Goal: Task Accomplishment & Management: Use online tool/utility

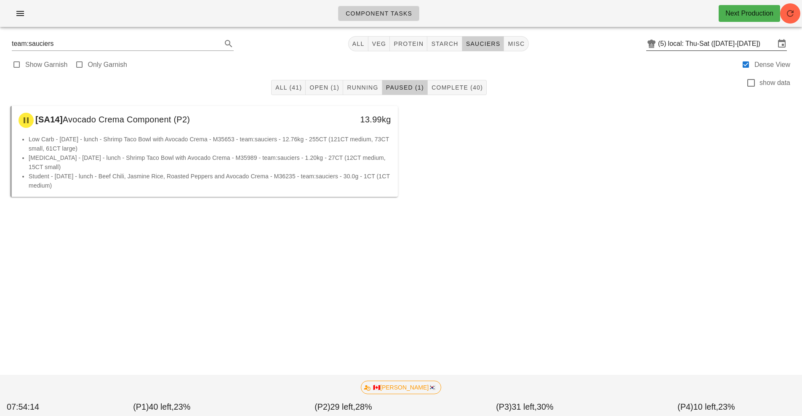
click at [685, 37] on input "local: Thu-Sat ([DATE]-[DATE])" at bounding box center [721, 43] width 107 height 13
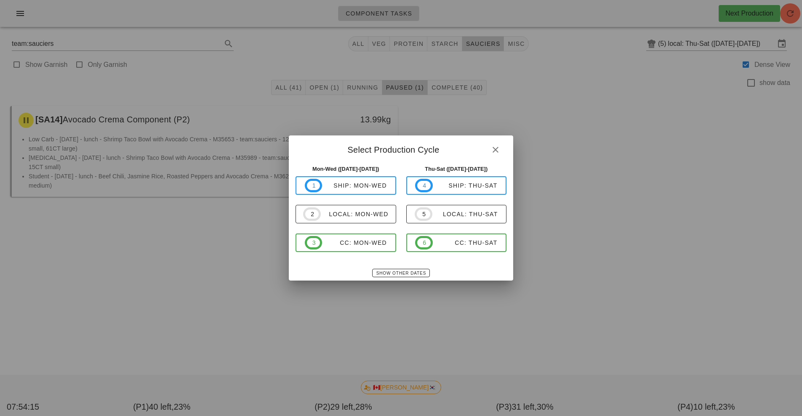
click at [793, 22] on div at bounding box center [401, 208] width 802 height 416
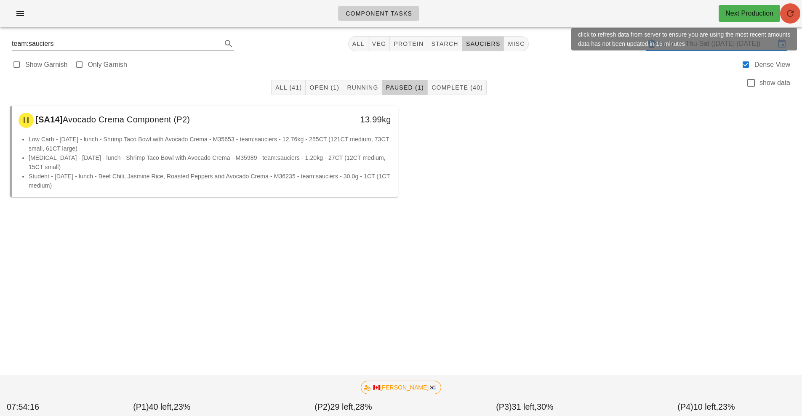
click at [788, 16] on icon "button" at bounding box center [790, 13] width 10 height 10
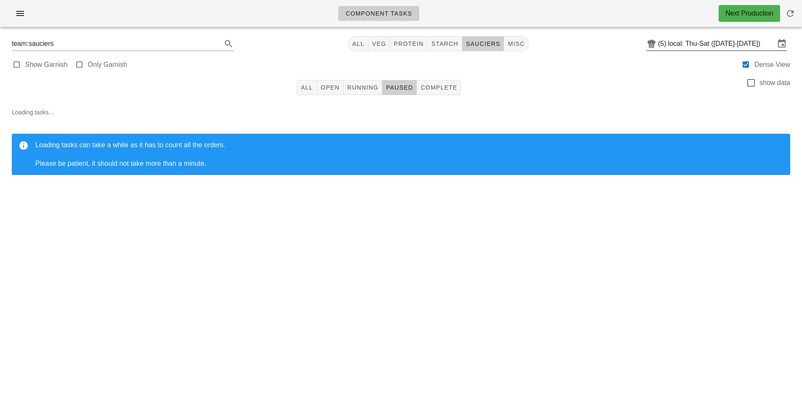
click at [686, 47] on input "local: Thu-Sat ([DATE]-[DATE])" at bounding box center [721, 43] width 107 height 13
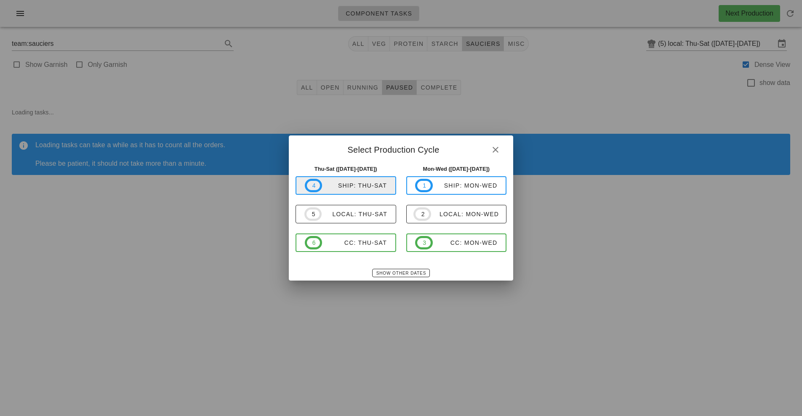
click at [351, 187] on div "ship: Thu-Sat" at bounding box center [354, 185] width 65 height 7
type input "ship: Thu-Sat ([DATE]-[DATE])"
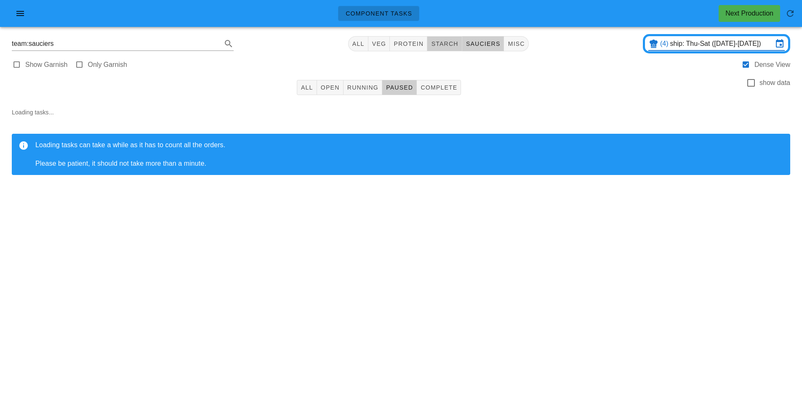
click at [439, 45] on span "starch" at bounding box center [444, 43] width 27 height 7
type input "team:starch"
click at [329, 89] on span "Open" at bounding box center [329, 87] width 19 height 7
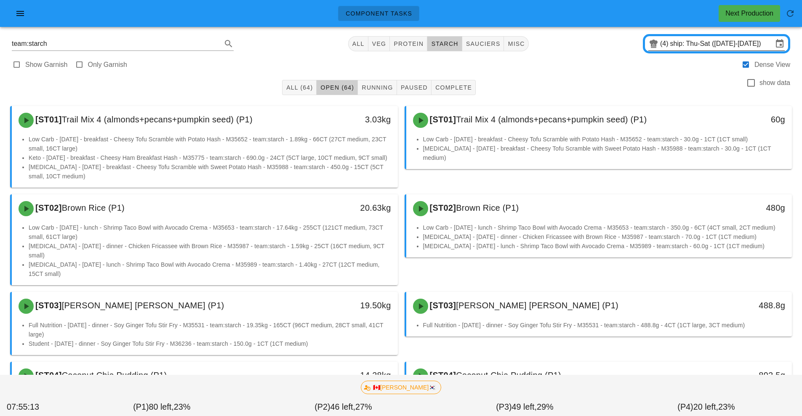
click at [690, 45] on input "ship: Thu-Sat ([DATE]-[DATE])" at bounding box center [721, 43] width 103 height 13
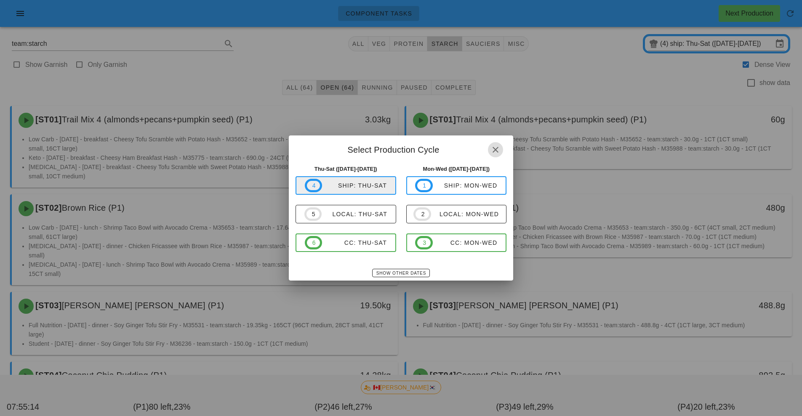
click at [358, 186] on div "ship: Thu-Sat" at bounding box center [354, 185] width 65 height 7
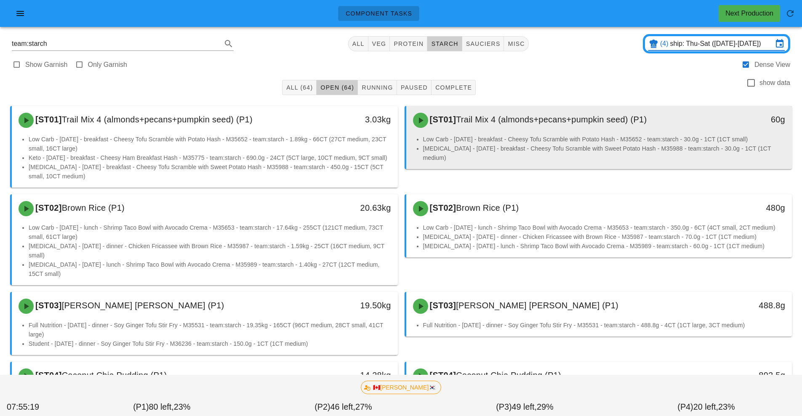
click at [522, 139] on li "Low Carb - [DATE] - breakfast - Cheesy Tofu Scramble with Potato Hash - M35652 …" at bounding box center [604, 139] width 362 height 9
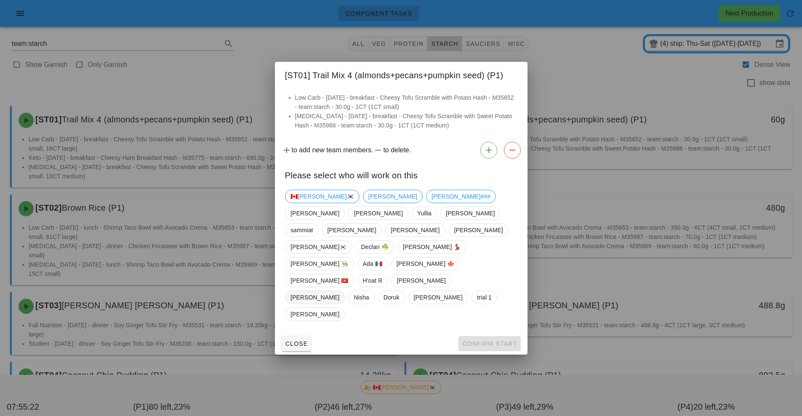
click at [339, 291] on span "[PERSON_NAME]" at bounding box center [314, 297] width 49 height 13
click at [482, 341] on span "Confirm Start" at bounding box center [489, 344] width 55 height 7
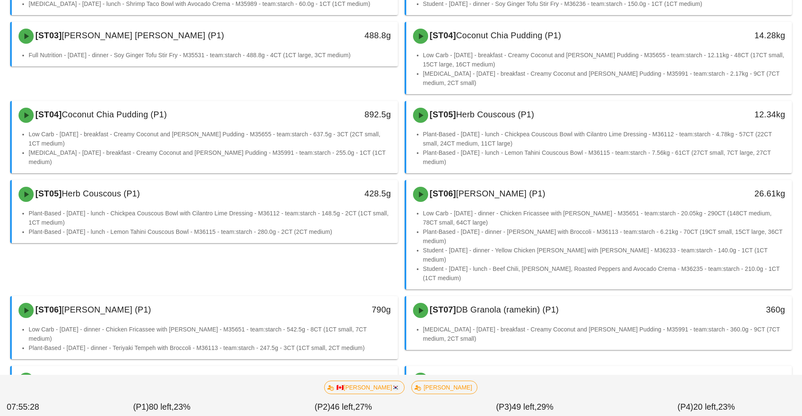
scroll to position [258, 0]
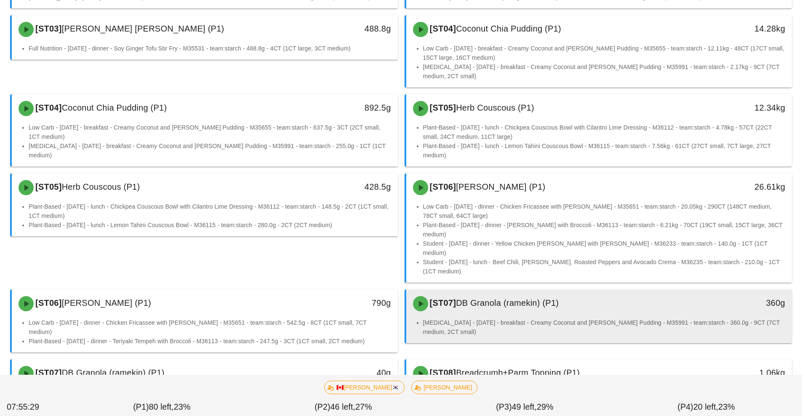
click at [603, 293] on div "[ST07] DB Granola (ramekin) (P1)" at bounding box center [551, 303] width 287 height 25
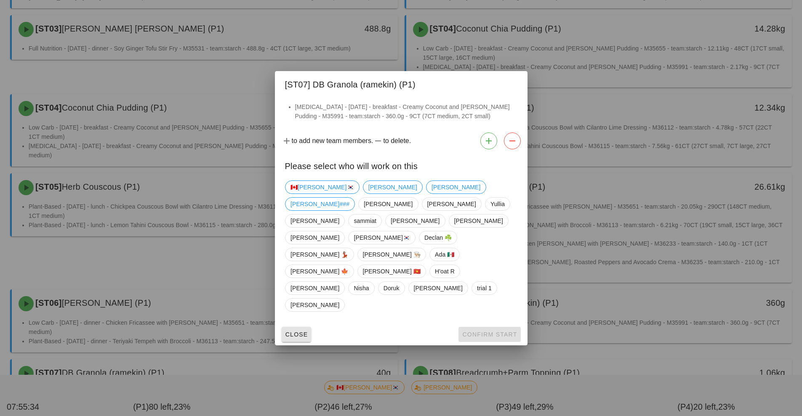
click at [297, 327] on button "Close" at bounding box center [297, 334] width 30 height 15
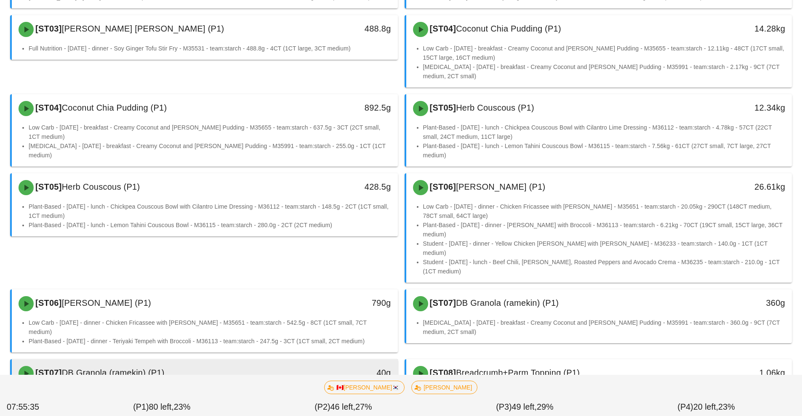
click at [226, 388] on li "[MEDICAL_DATA] - [DATE] - breakfast - Creamy Coconut and [PERSON_NAME] Pudding …" at bounding box center [210, 397] width 362 height 19
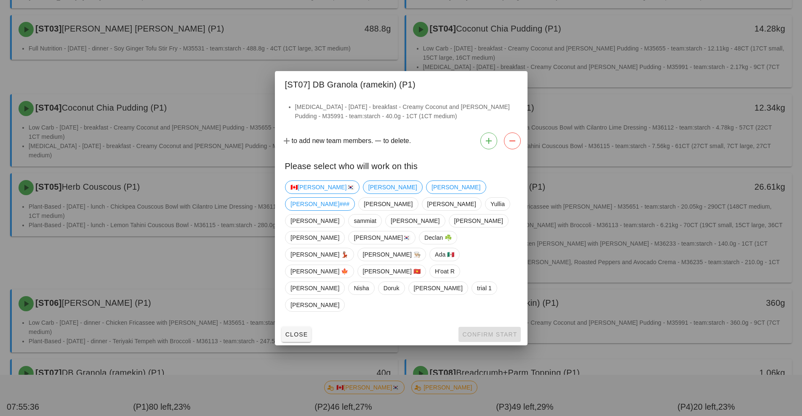
click at [368, 194] on span "[PERSON_NAME]" at bounding box center [392, 187] width 49 height 13
click at [487, 331] on span "Confirm Start" at bounding box center [489, 334] width 55 height 7
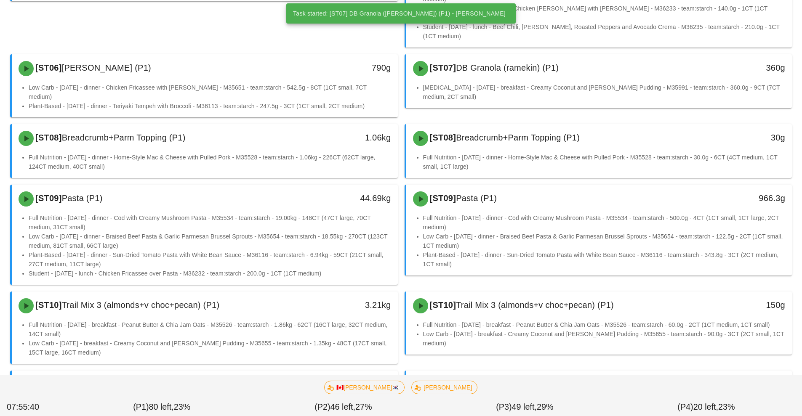
scroll to position [497, 0]
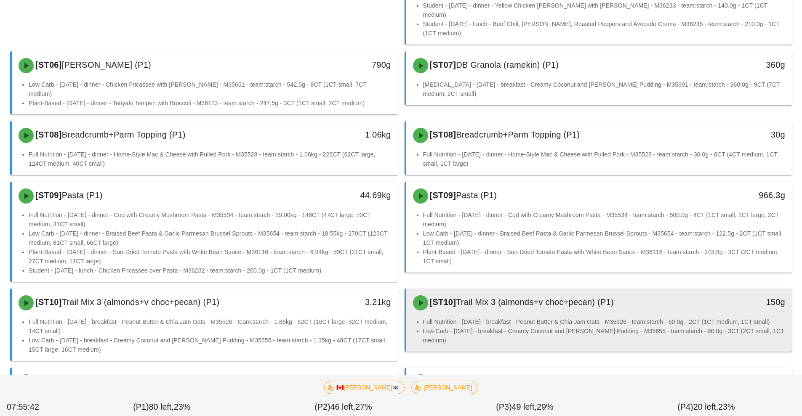
click at [535, 289] on div "[ST10] Trail Mix 3 (almonds+v choc+pecan) (P1) 150g" at bounding box center [599, 303] width 386 height 29
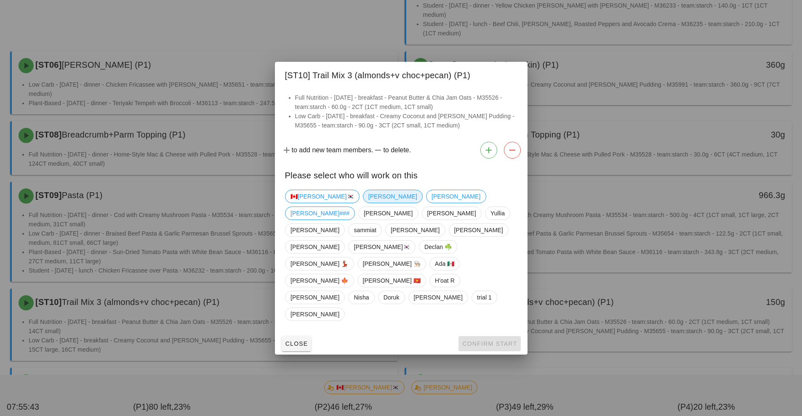
click at [368, 203] on span "[PERSON_NAME]" at bounding box center [392, 196] width 49 height 13
click at [480, 341] on span "Confirm Start" at bounding box center [489, 344] width 55 height 7
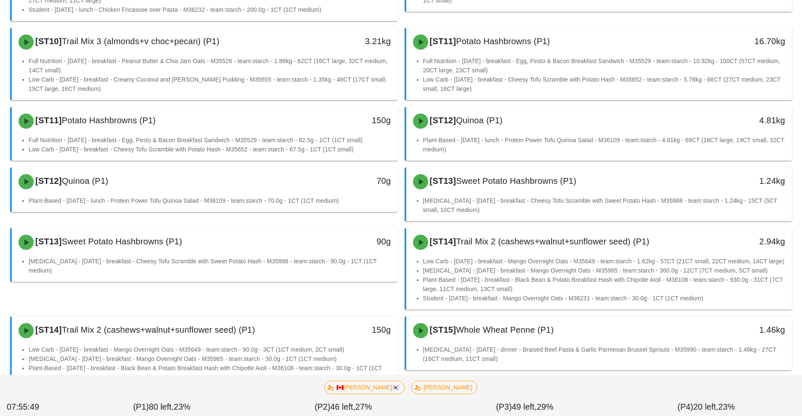
scroll to position [765, 0]
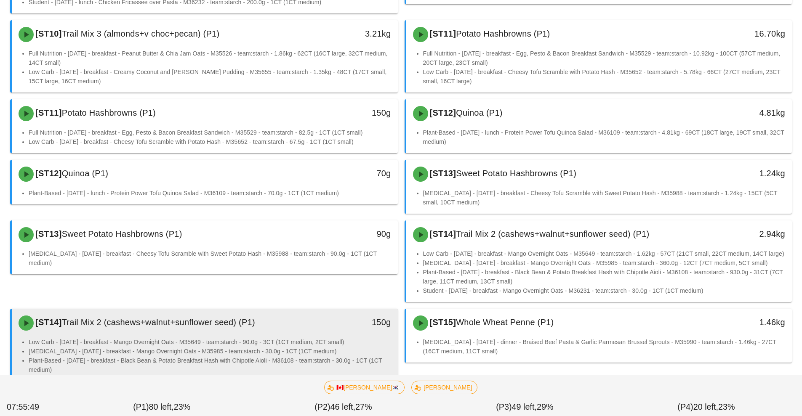
click at [311, 338] on li "Low Carb - [DATE] - breakfast - Mango Overnight Oats - M35649 - team:starch - 9…" at bounding box center [210, 342] width 362 height 9
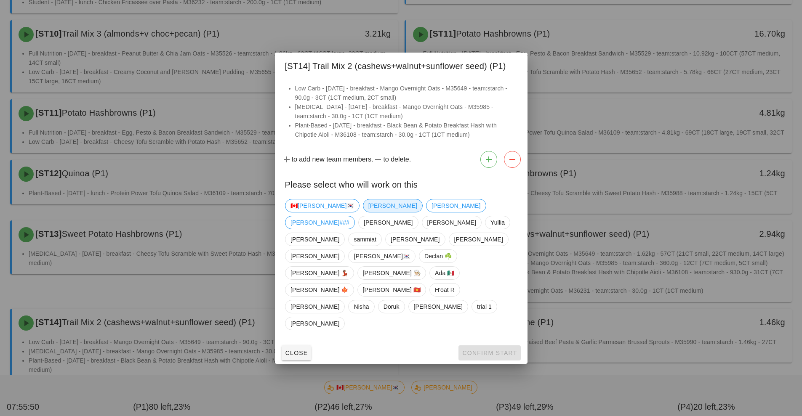
click at [368, 212] on span "[PERSON_NAME]" at bounding box center [392, 206] width 49 height 13
click at [490, 350] on span "Confirm Start" at bounding box center [489, 353] width 55 height 7
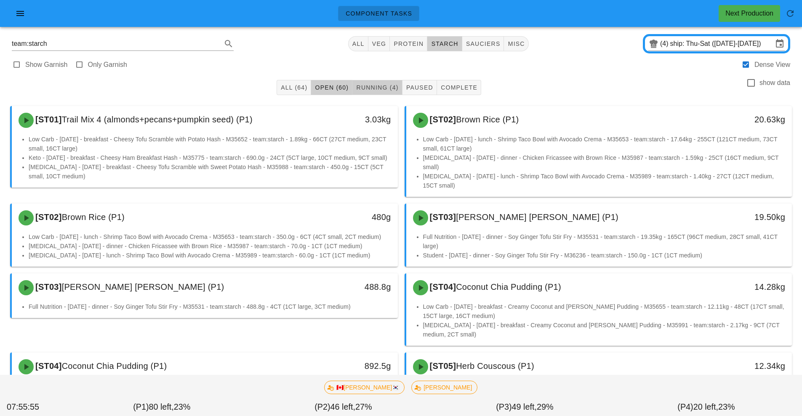
click at [377, 87] on span "Running (4)" at bounding box center [377, 87] width 43 height 7
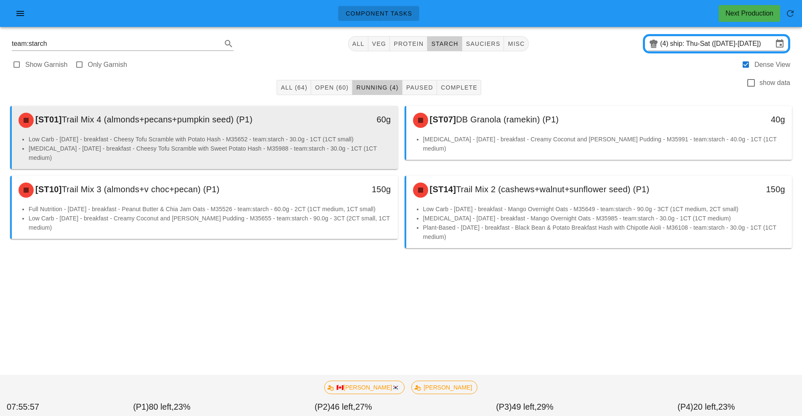
click at [299, 128] on div "[ST01] Trail Mix 4 (almonds+pecans+pumpkin seed) (P1)" at bounding box center [156, 120] width 287 height 25
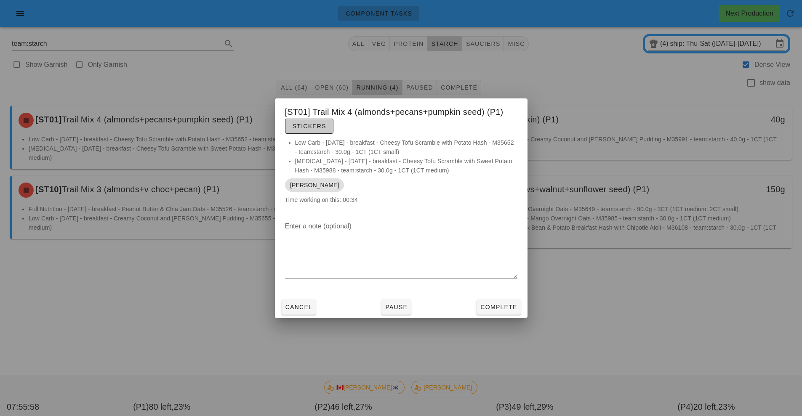
click at [312, 126] on span "Stickers" at bounding box center [309, 126] width 34 height 7
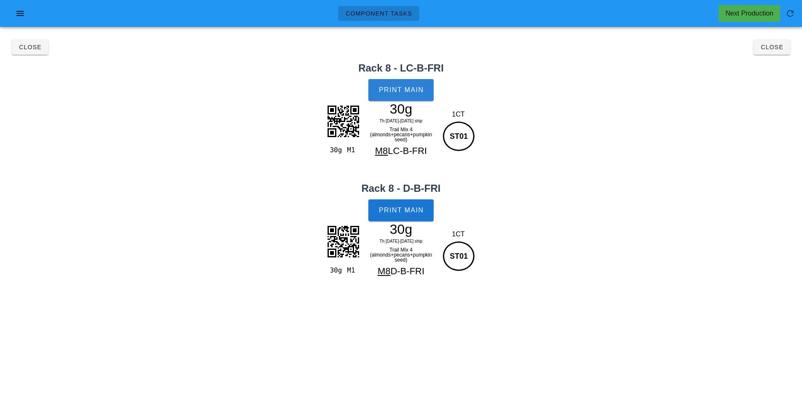
click at [410, 96] on button "Print Main" at bounding box center [400, 90] width 65 height 22
click at [419, 212] on span "Print Main" at bounding box center [400, 211] width 45 height 8
click at [770, 50] on span "Close" at bounding box center [771, 47] width 23 height 7
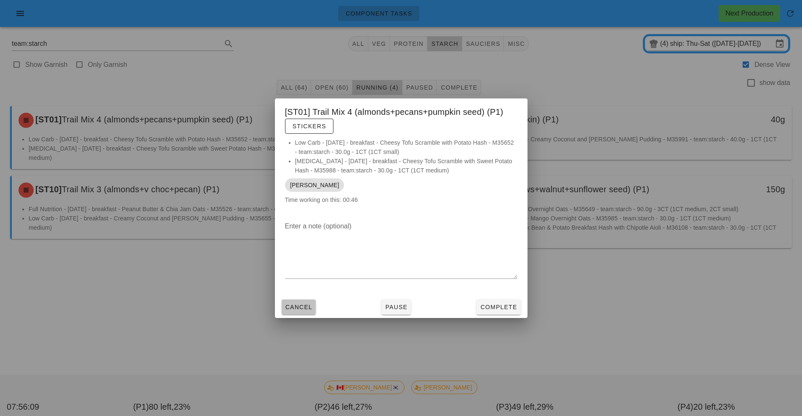
click at [297, 308] on span "Cancel" at bounding box center [299, 307] width 28 height 7
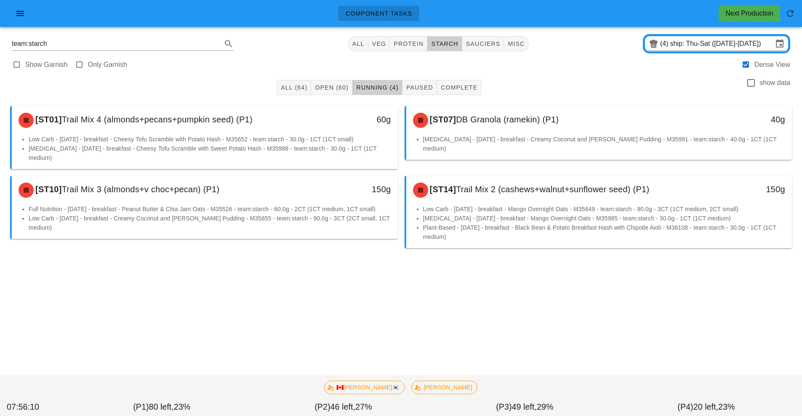
click at [508, 125] on div "[ST07] DB Granola (ramekin) (P1)" at bounding box center [551, 120] width 287 height 25
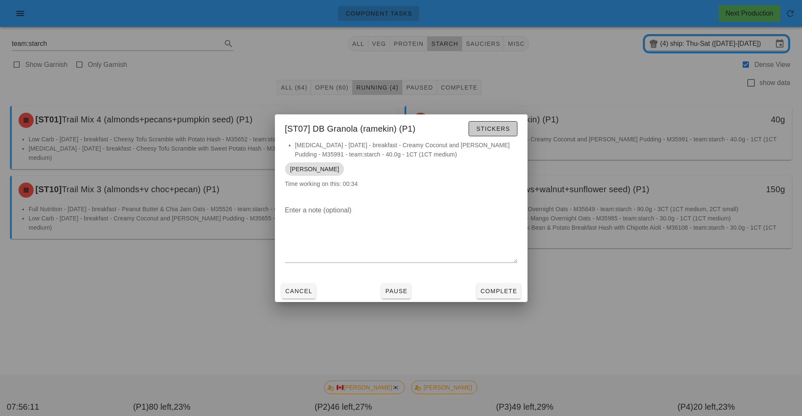
click at [496, 129] on span "Stickers" at bounding box center [493, 128] width 34 height 7
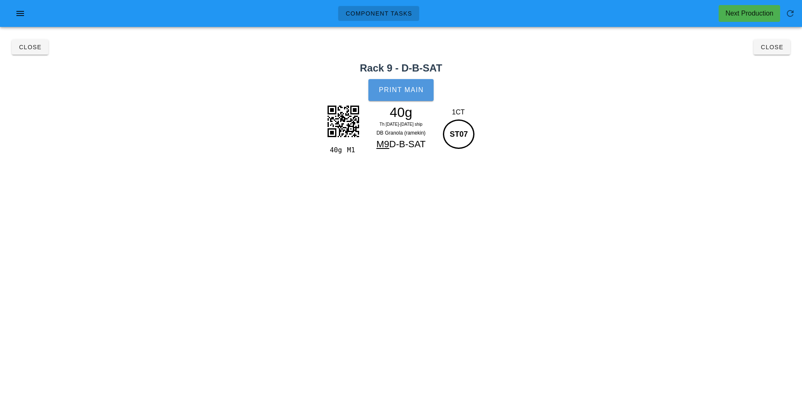
click at [400, 91] on span "Print Main" at bounding box center [400, 90] width 45 height 8
click at [770, 48] on span "Close" at bounding box center [771, 47] width 23 height 7
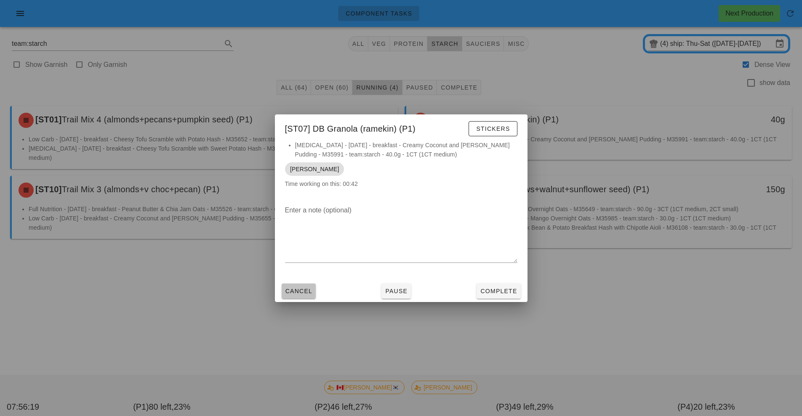
click at [296, 292] on span "Cancel" at bounding box center [299, 291] width 28 height 7
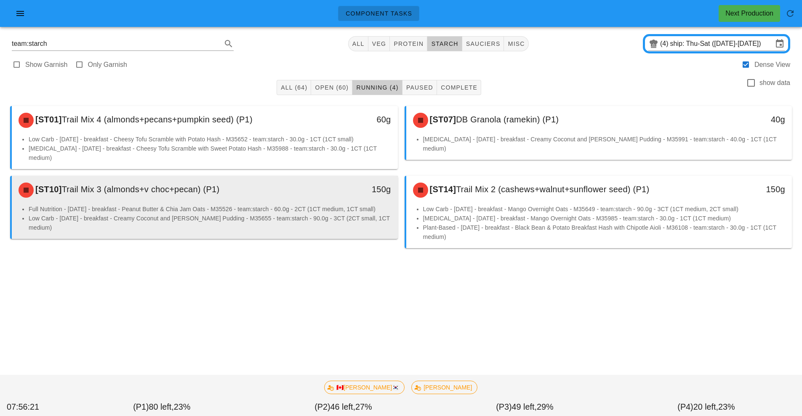
click at [259, 192] on div "[ST10] Trail Mix 3 (almonds+v choc+pecan) (P1)" at bounding box center [156, 190] width 287 height 25
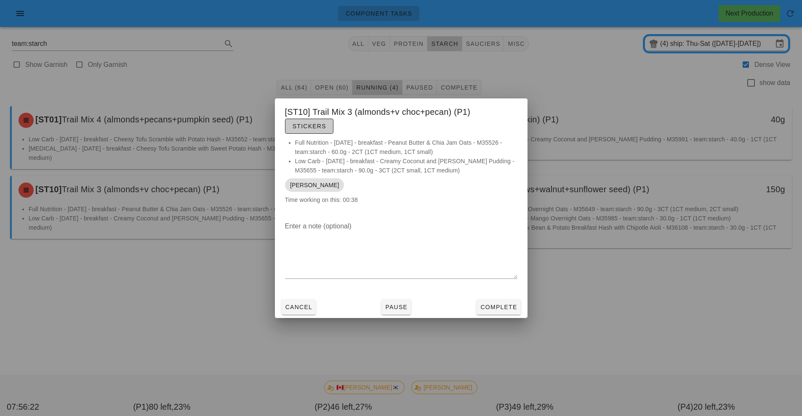
click at [316, 128] on span "Stickers" at bounding box center [309, 126] width 34 height 7
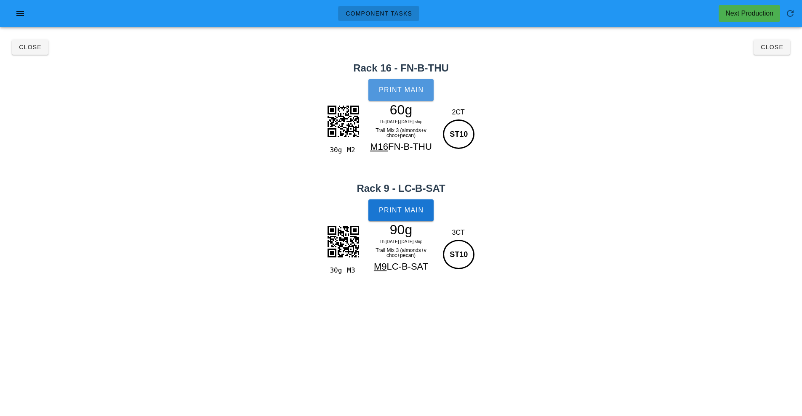
click at [408, 94] on button "Print Main" at bounding box center [400, 90] width 65 height 22
click at [405, 212] on span "Print Main" at bounding box center [400, 211] width 45 height 8
click at [782, 64] on h2 "Rack 16 - FN-B-THU" at bounding box center [401, 68] width 792 height 15
click at [765, 50] on span "Close" at bounding box center [771, 47] width 23 height 7
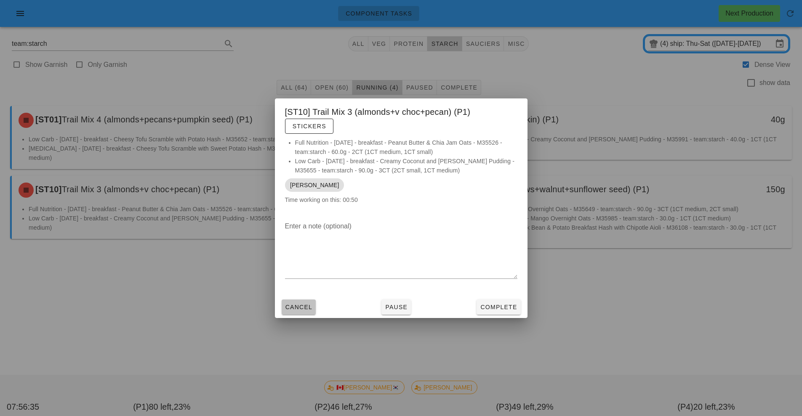
click at [304, 312] on button "Cancel" at bounding box center [299, 307] width 35 height 15
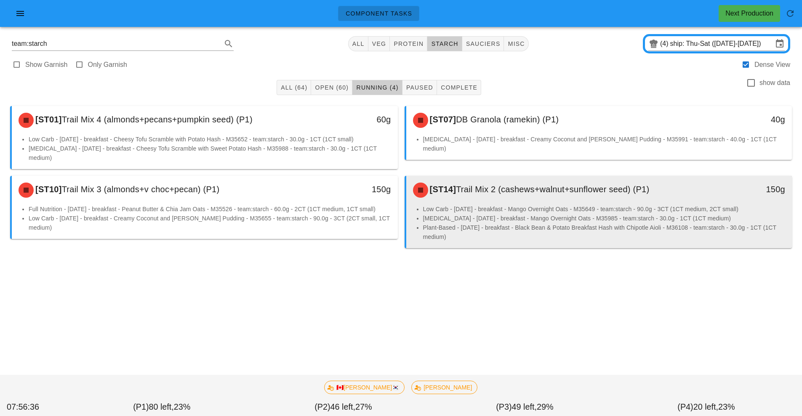
click at [559, 192] on div "[ST14] Trail Mix 2 (cashews+walnut+sunflower seed) (P1)" at bounding box center [551, 190] width 287 height 25
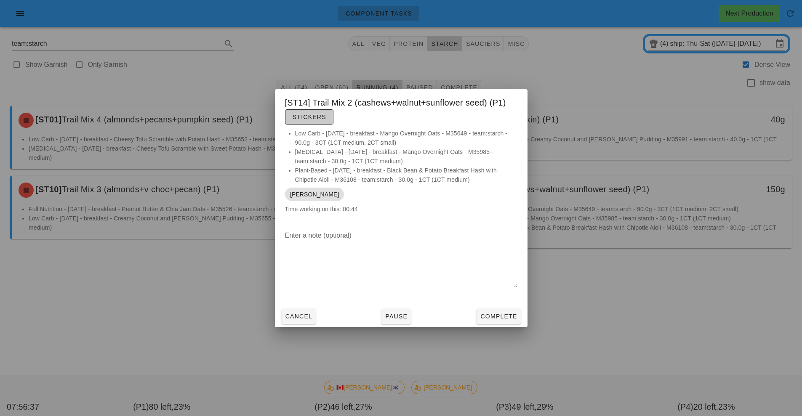
click at [323, 117] on span "Stickers" at bounding box center [309, 117] width 34 height 7
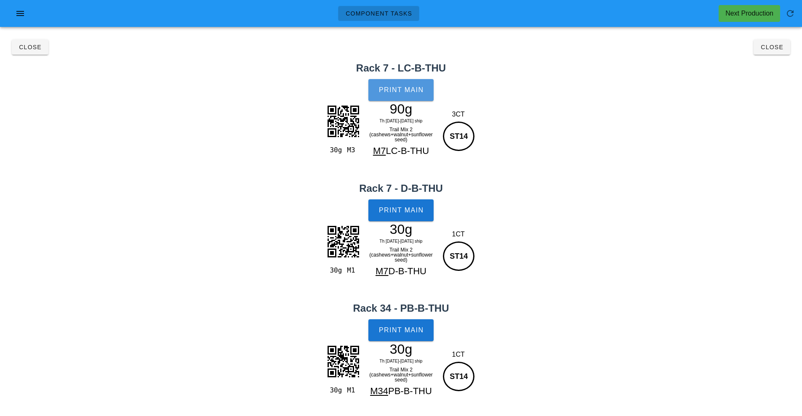
click at [404, 94] on button "Print Main" at bounding box center [400, 90] width 65 height 22
click at [404, 219] on button "Print Main" at bounding box center [400, 211] width 65 height 22
click at [44, 48] on button "Close" at bounding box center [30, 47] width 37 height 15
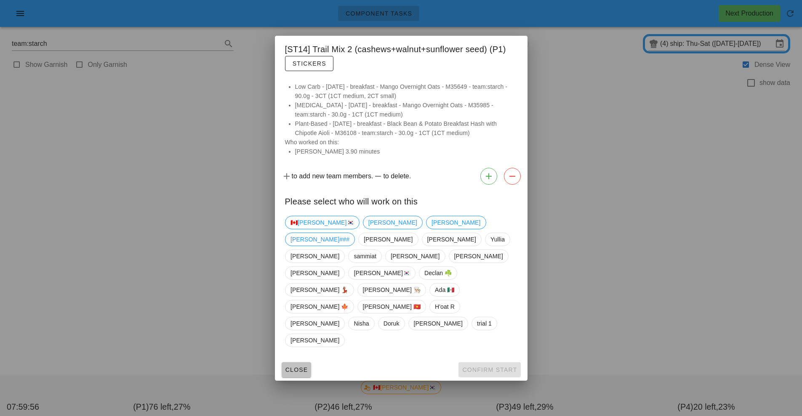
click at [282, 362] on button "Close" at bounding box center [297, 369] width 30 height 15
